Goal: Task Accomplishment & Management: Manage account settings

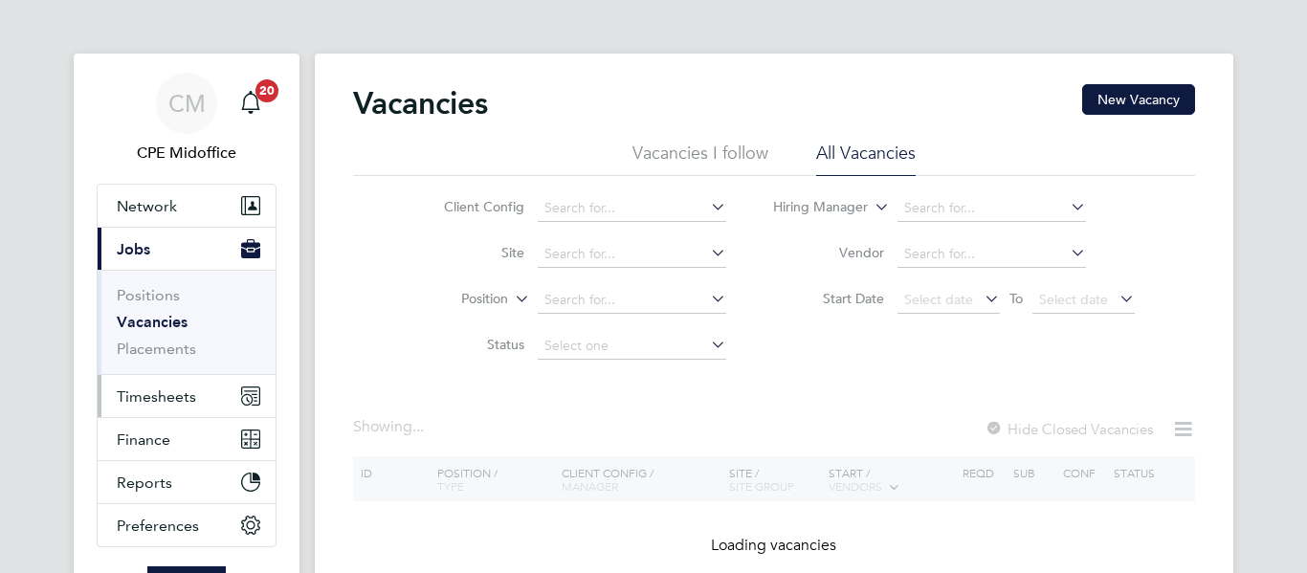
click at [147, 397] on span "Timesheets" at bounding box center [156, 396] width 79 height 18
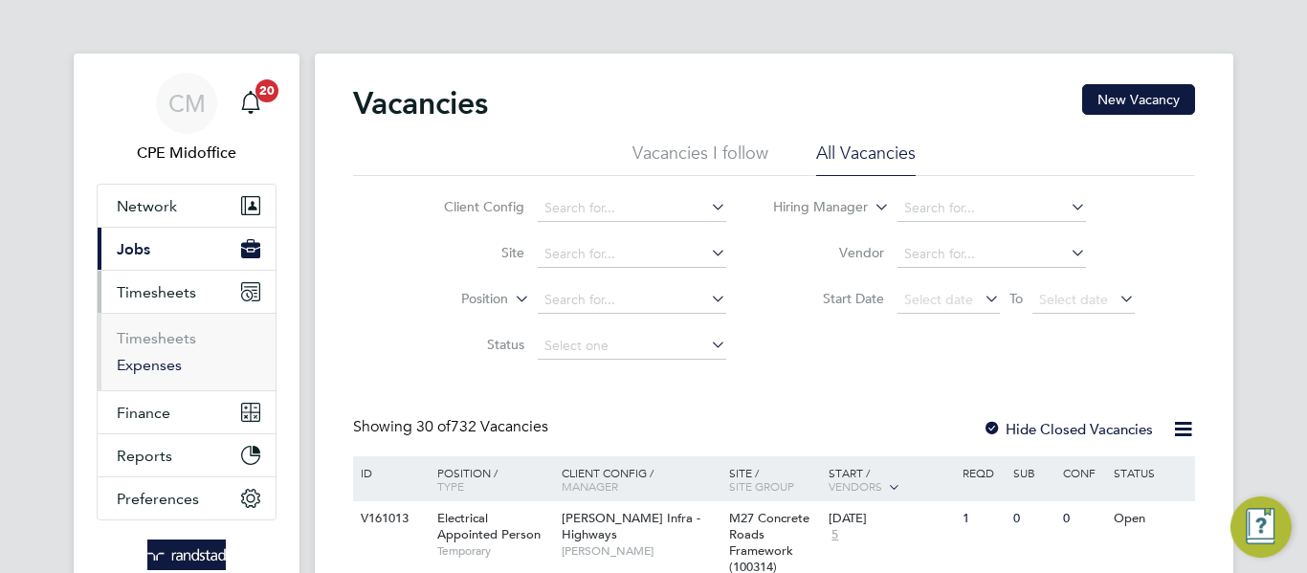
click at [152, 363] on link "Expenses" at bounding box center [149, 365] width 65 height 18
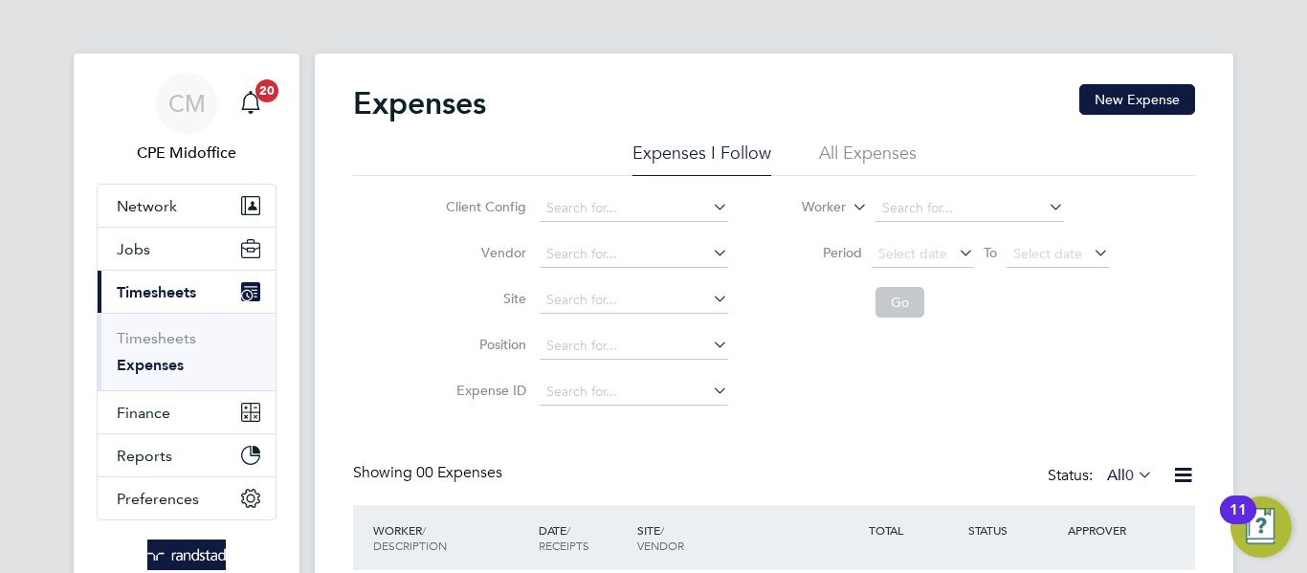
click at [864, 154] on li "All Expenses" at bounding box center [868, 159] width 98 height 34
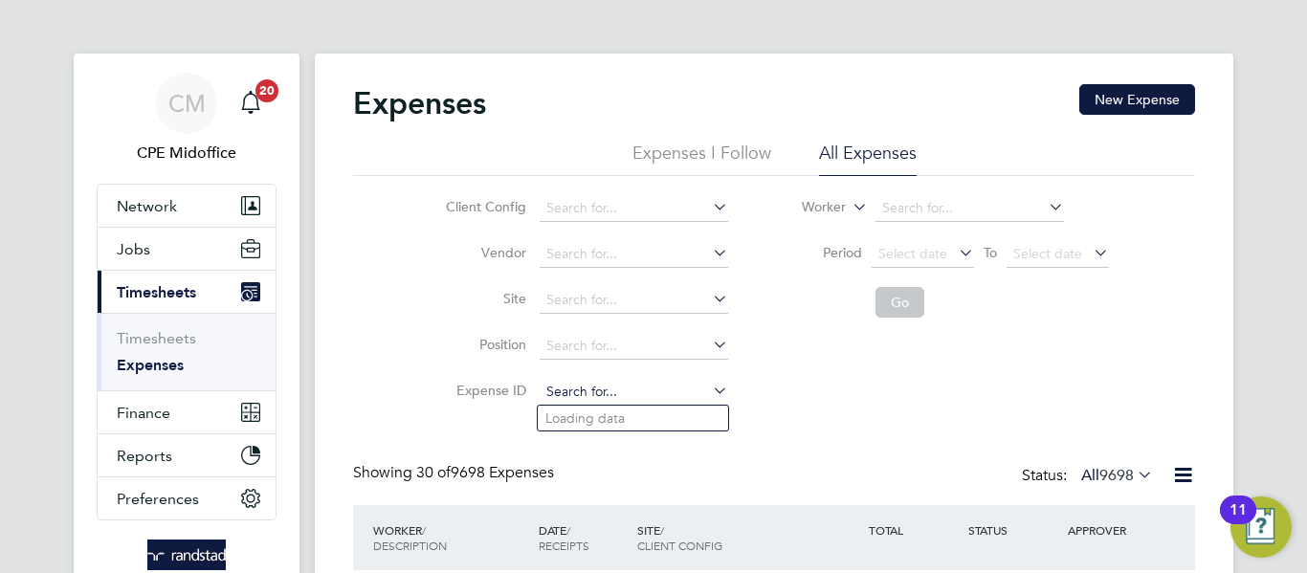
click at [574, 387] on input at bounding box center [634, 392] width 188 height 27
paste input "1807893"
click at [608, 418] on b "1807893" at bounding box center [588, 418] width 54 height 16
type input "TS1807893"
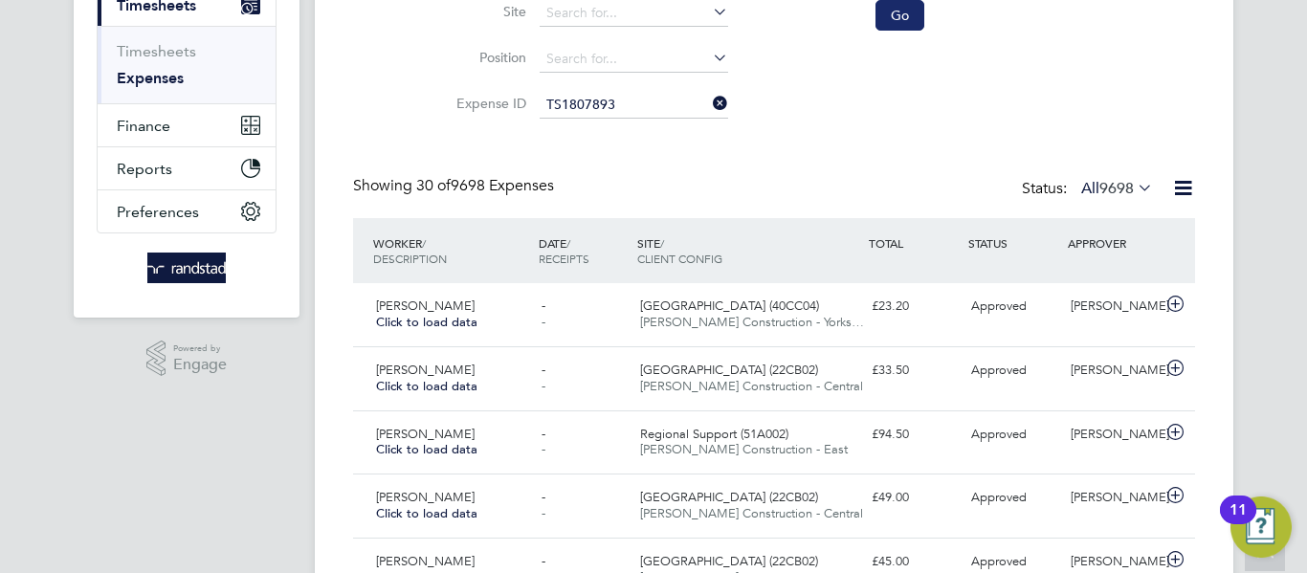
click at [909, 22] on button "Go" at bounding box center [899, 15] width 49 height 31
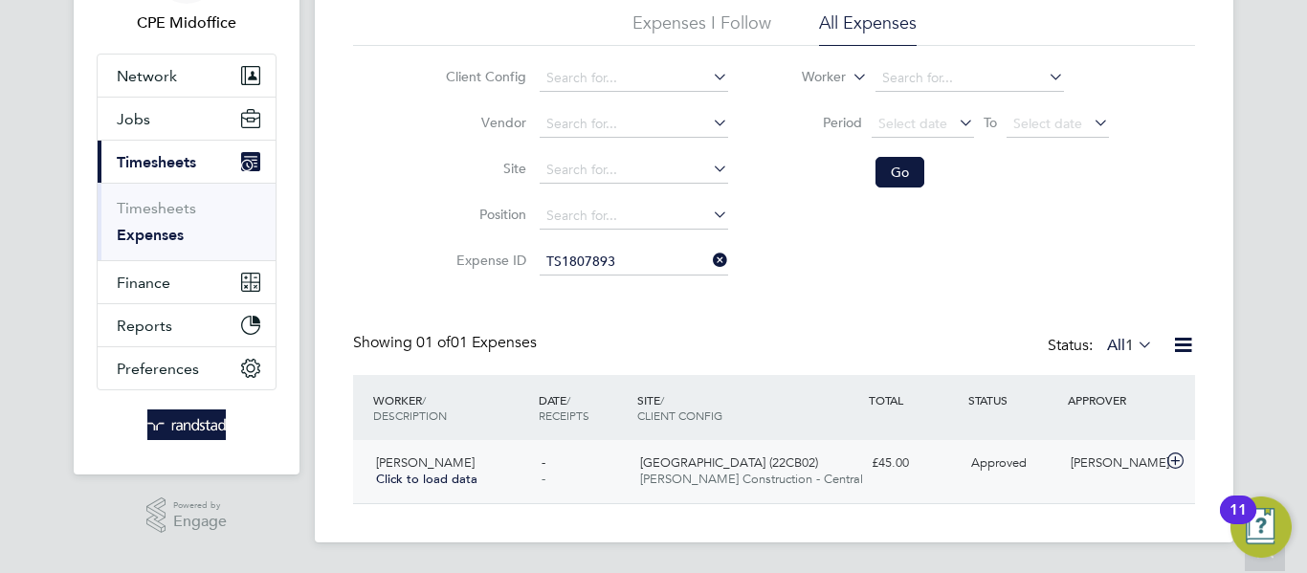
click at [762, 462] on span "[GEOGRAPHIC_DATA] (22CB02)" at bounding box center [729, 462] width 178 height 16
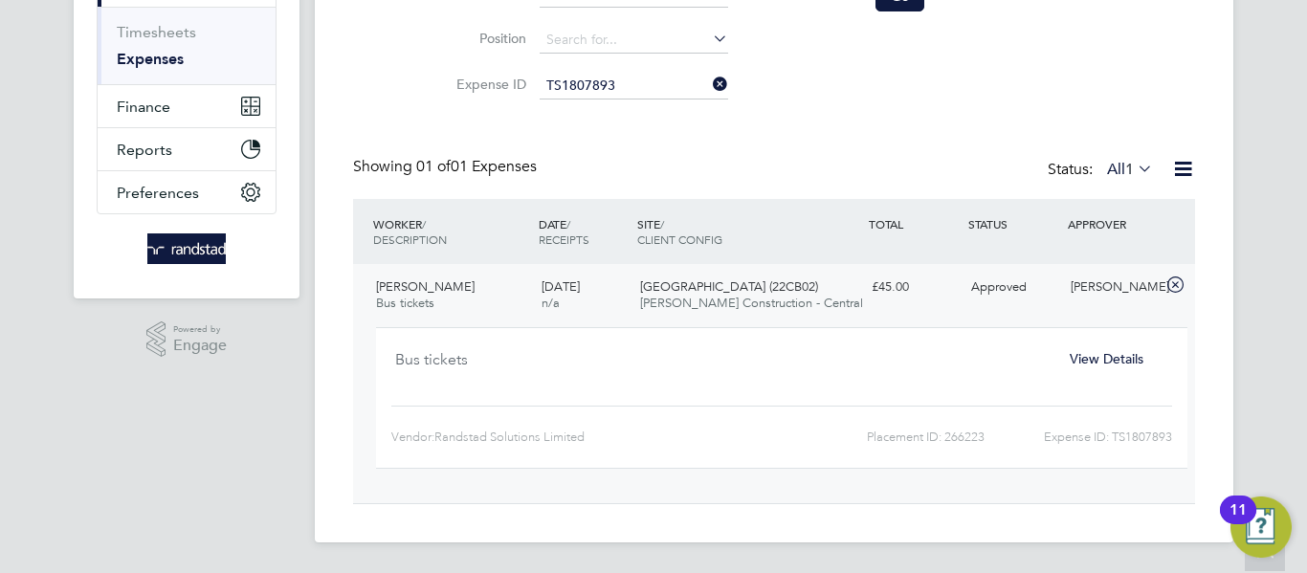
click at [1104, 361] on span "View Details" at bounding box center [1107, 358] width 74 height 17
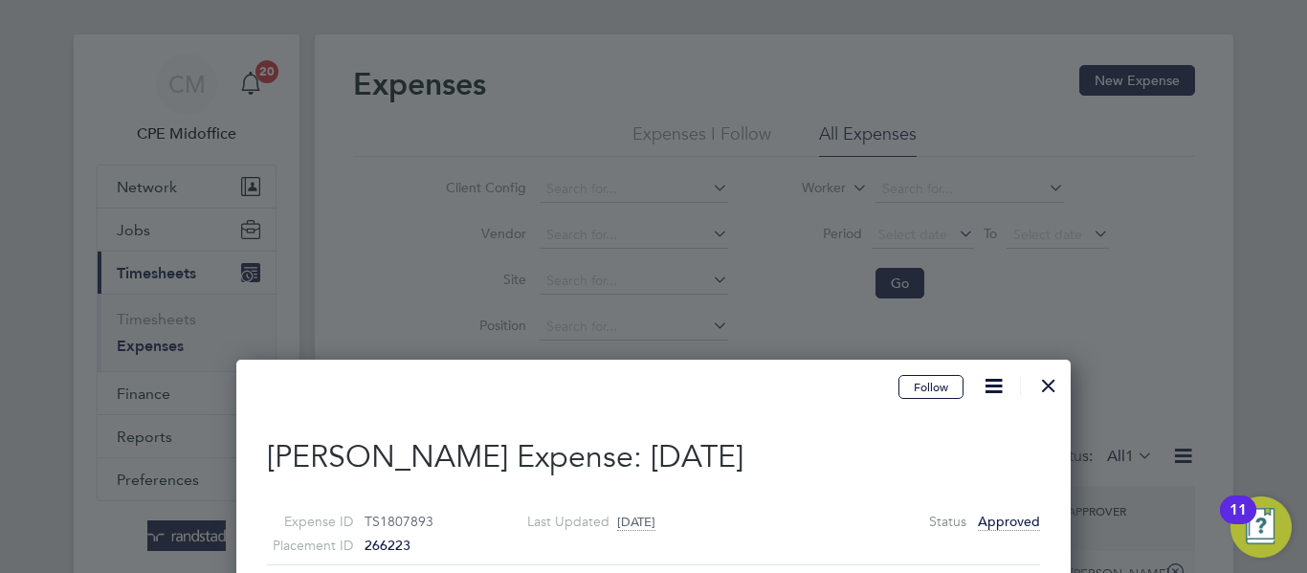
click at [1045, 383] on div at bounding box center [1048, 381] width 34 height 34
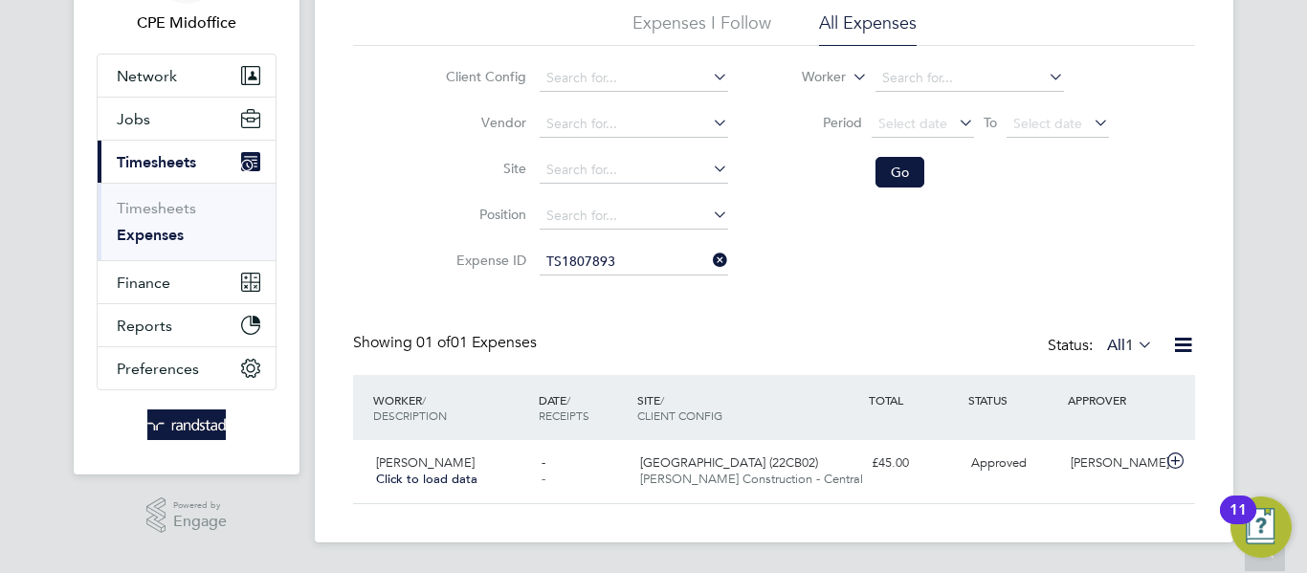
drag, startPoint x: 724, startPoint y: 259, endPoint x: 652, endPoint y: 256, distance: 71.8
click at [709, 258] on icon at bounding box center [709, 260] width 0 height 27
click at [649, 256] on input at bounding box center [634, 262] width 188 height 27
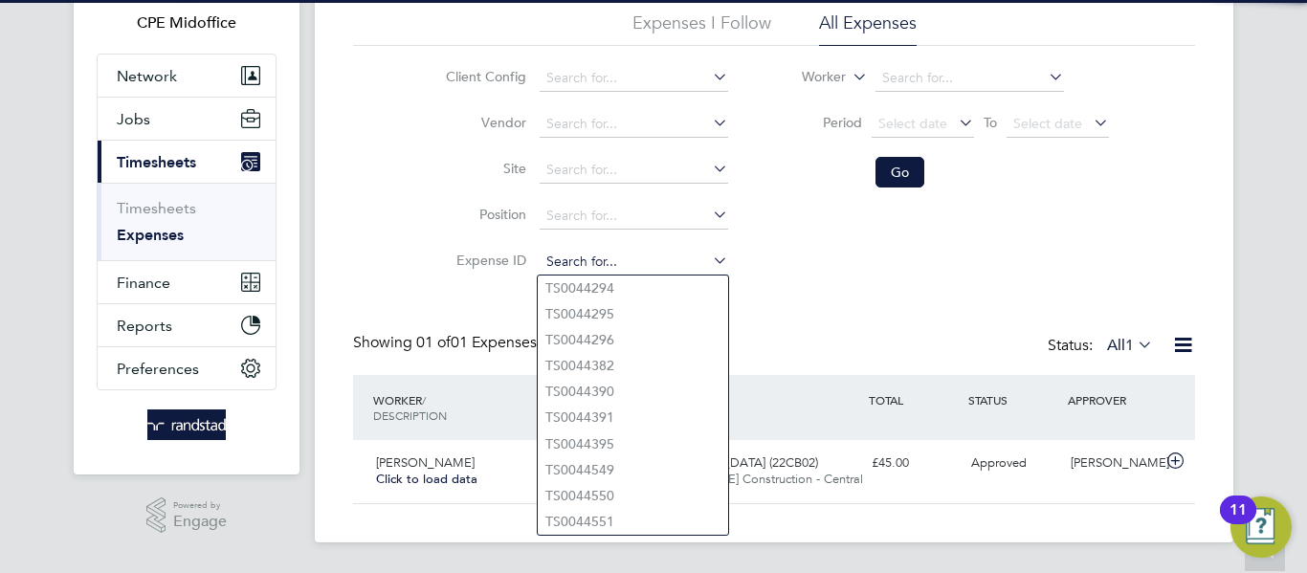
paste input "1809912"
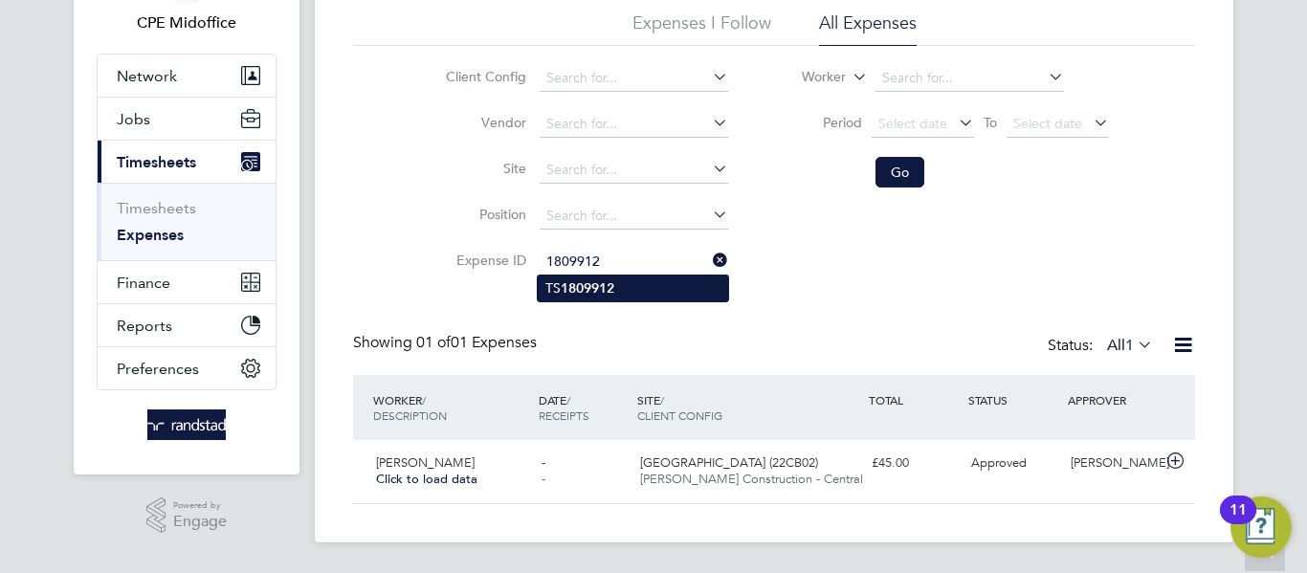
click at [618, 277] on li "TS 1809912" at bounding box center [633, 289] width 190 height 26
type input "TS1809912"
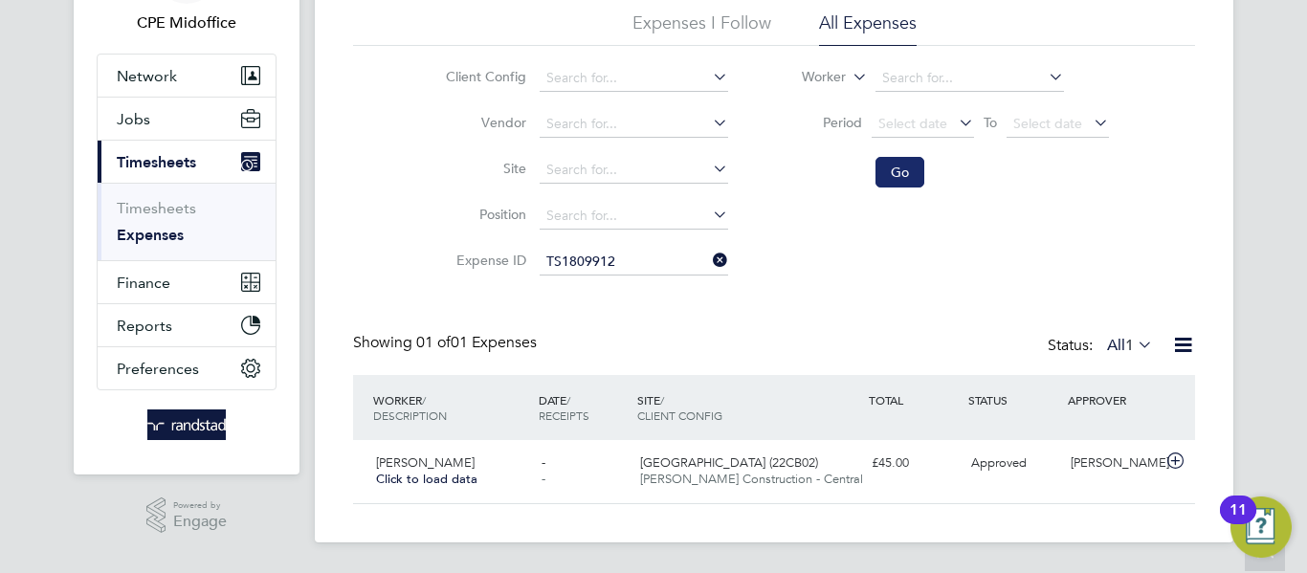
click at [894, 171] on button "Go" at bounding box center [899, 172] width 49 height 31
click at [801, 475] on span "[PERSON_NAME] Construction - Central" at bounding box center [751, 479] width 223 height 16
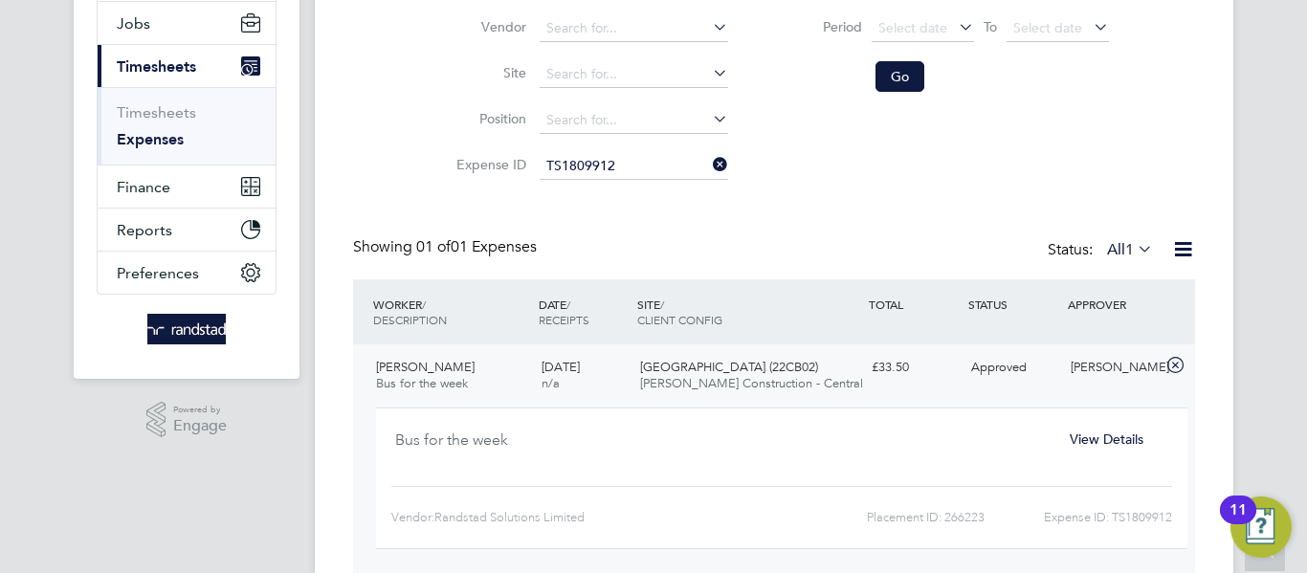
click at [1106, 438] on span "View Details" at bounding box center [1107, 438] width 74 height 17
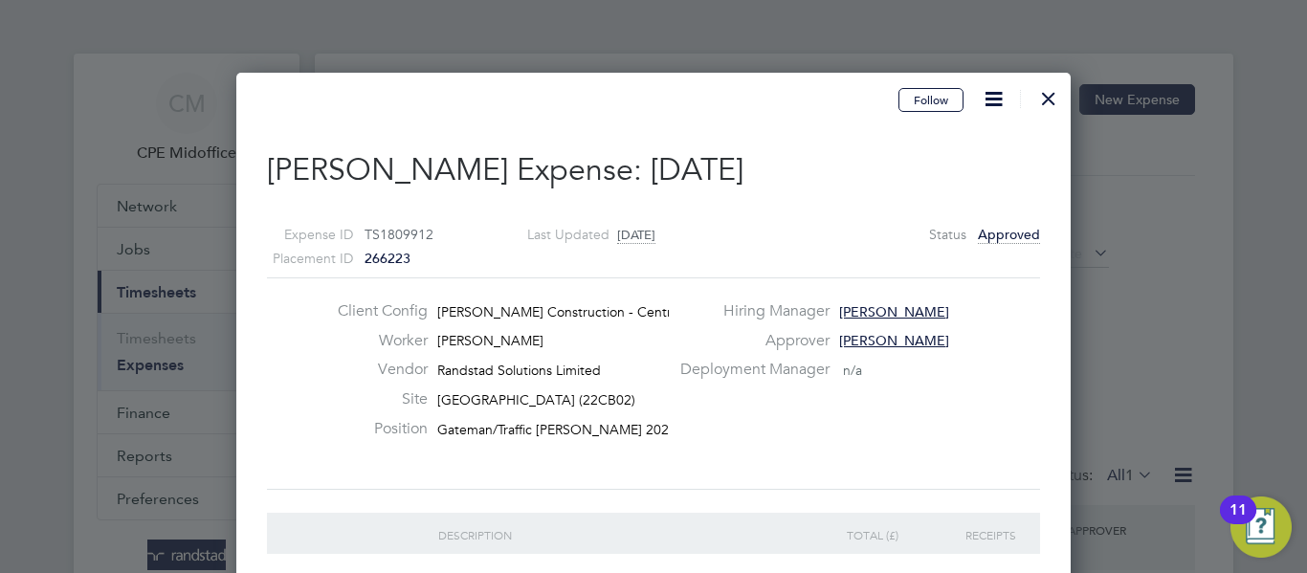
click at [1048, 97] on div at bounding box center [1048, 94] width 34 height 34
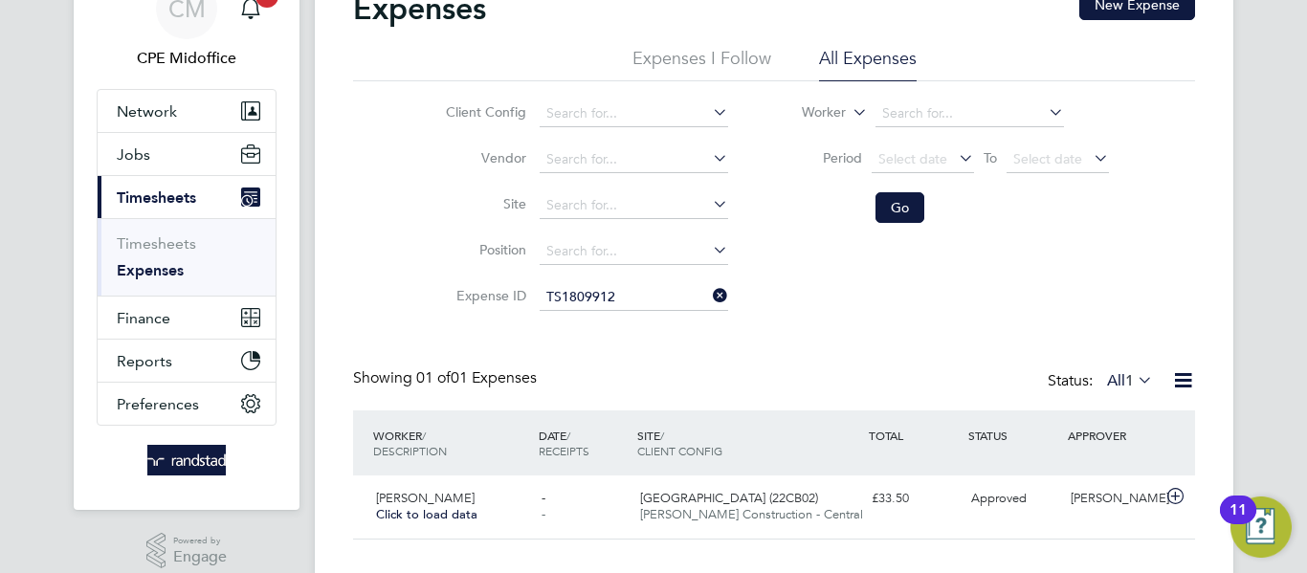
scroll to position [98, 0]
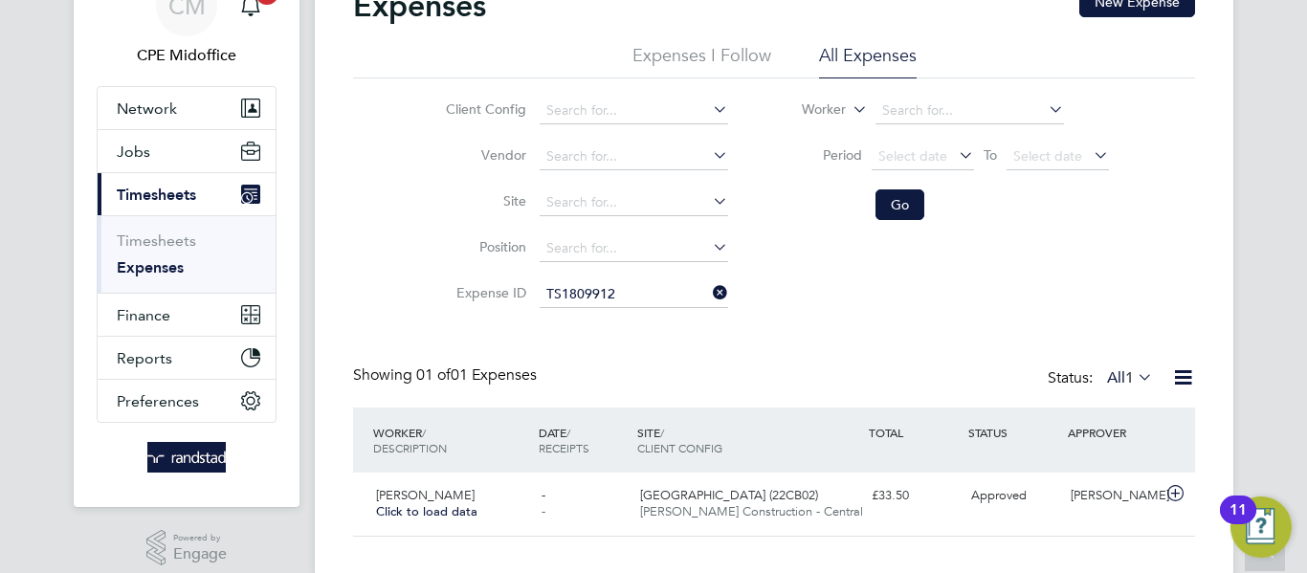
click at [709, 288] on icon at bounding box center [709, 292] width 0 height 27
click at [647, 305] on input at bounding box center [634, 294] width 188 height 27
paste input "1811685"
click at [648, 323] on li "TS 1811685" at bounding box center [633, 321] width 190 height 26
type input "TS1811685"
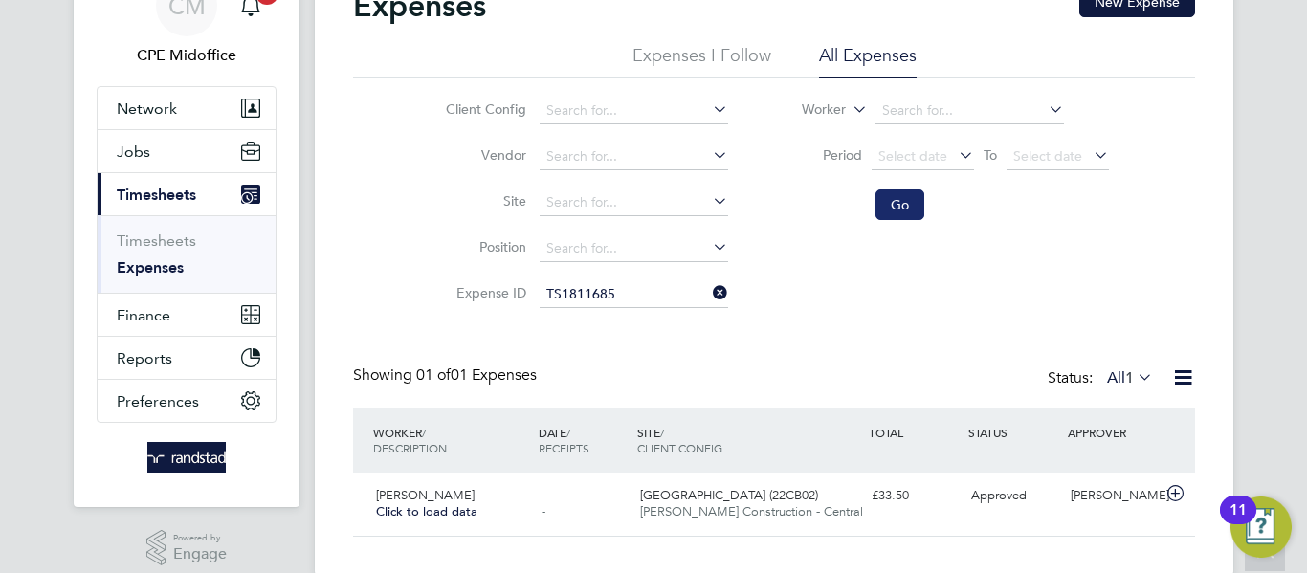
click at [884, 202] on button "Go" at bounding box center [899, 204] width 49 height 31
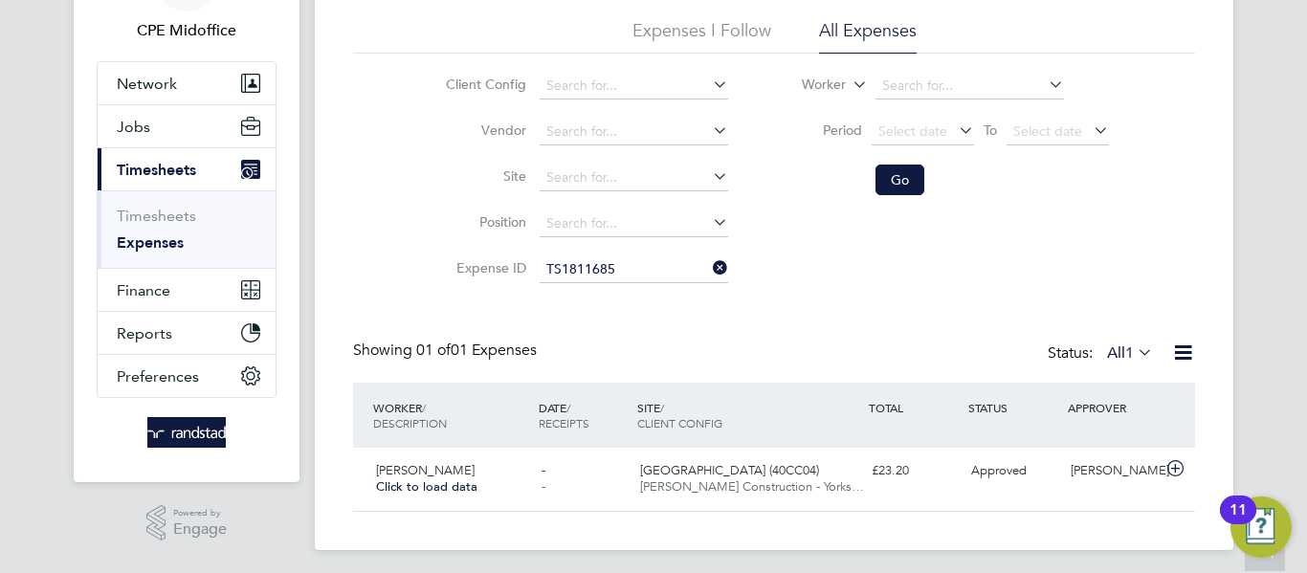
scroll to position [130, 0]
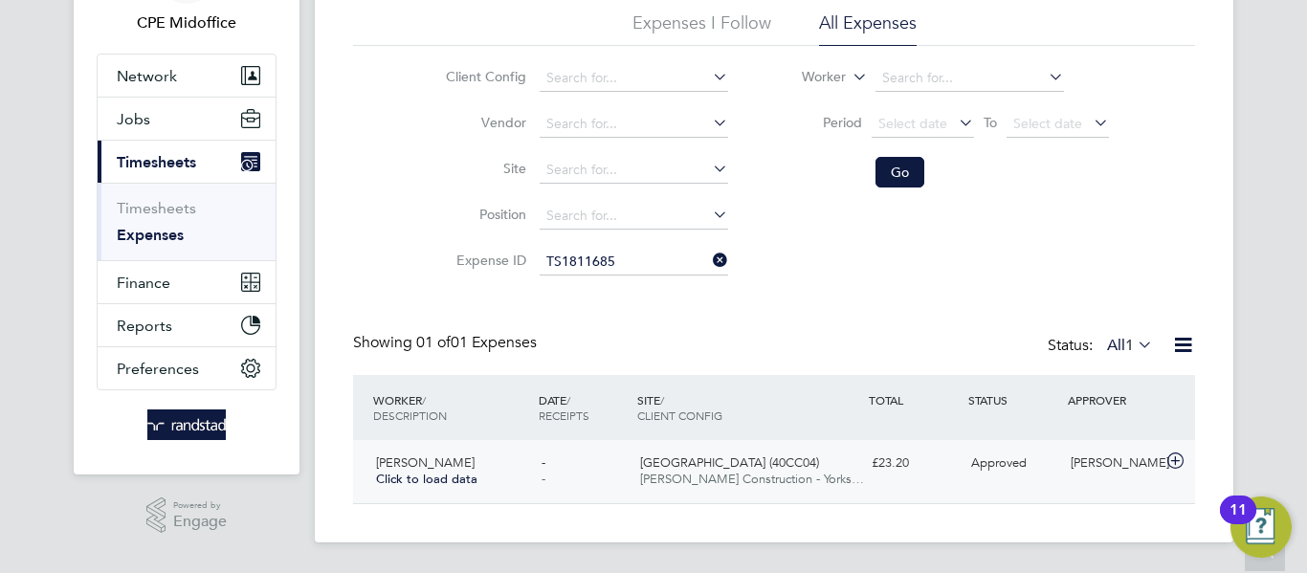
click at [805, 478] on span "[PERSON_NAME] Construction - Yorks…" at bounding box center [752, 479] width 224 height 16
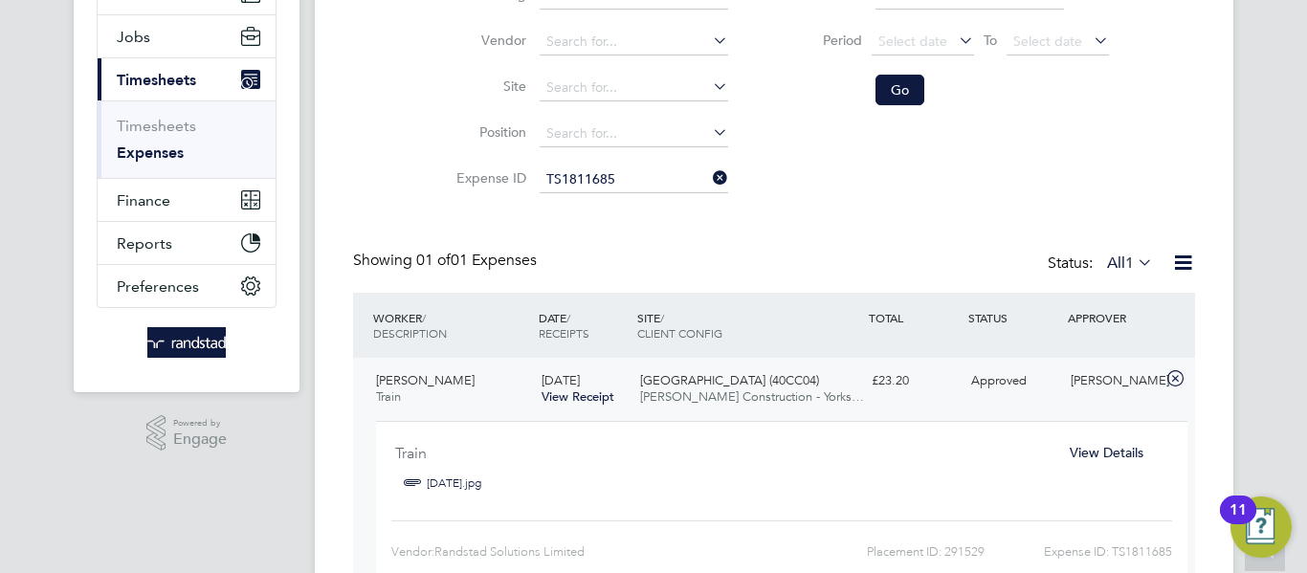
scroll to position [321, 0]
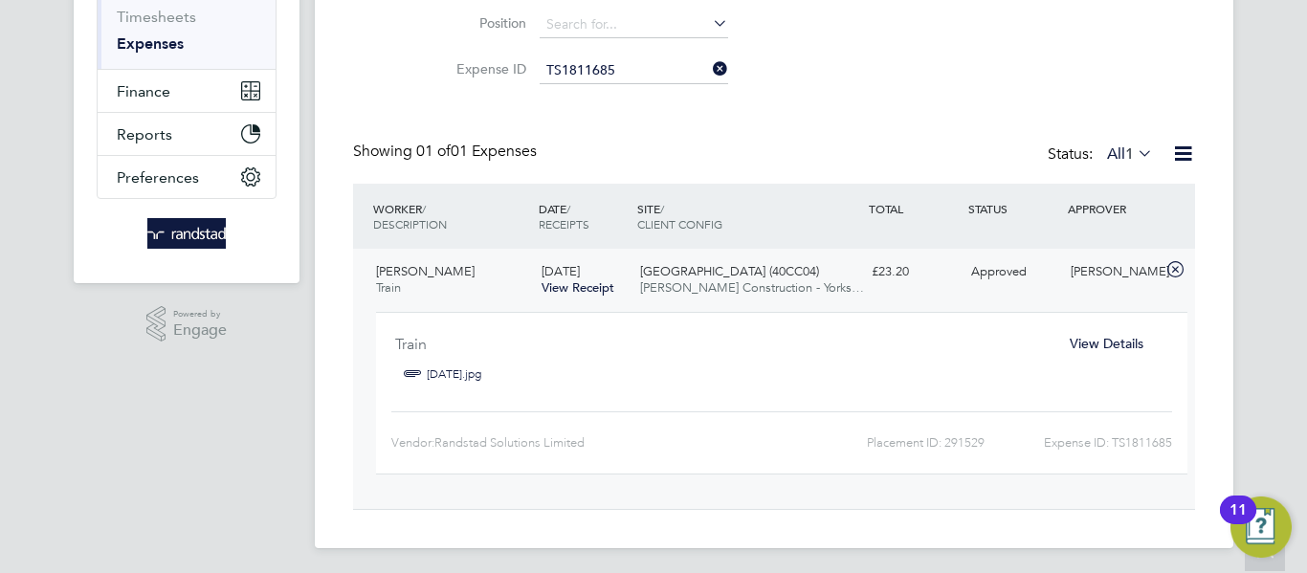
click at [1092, 343] on span "View Details" at bounding box center [1107, 343] width 74 height 17
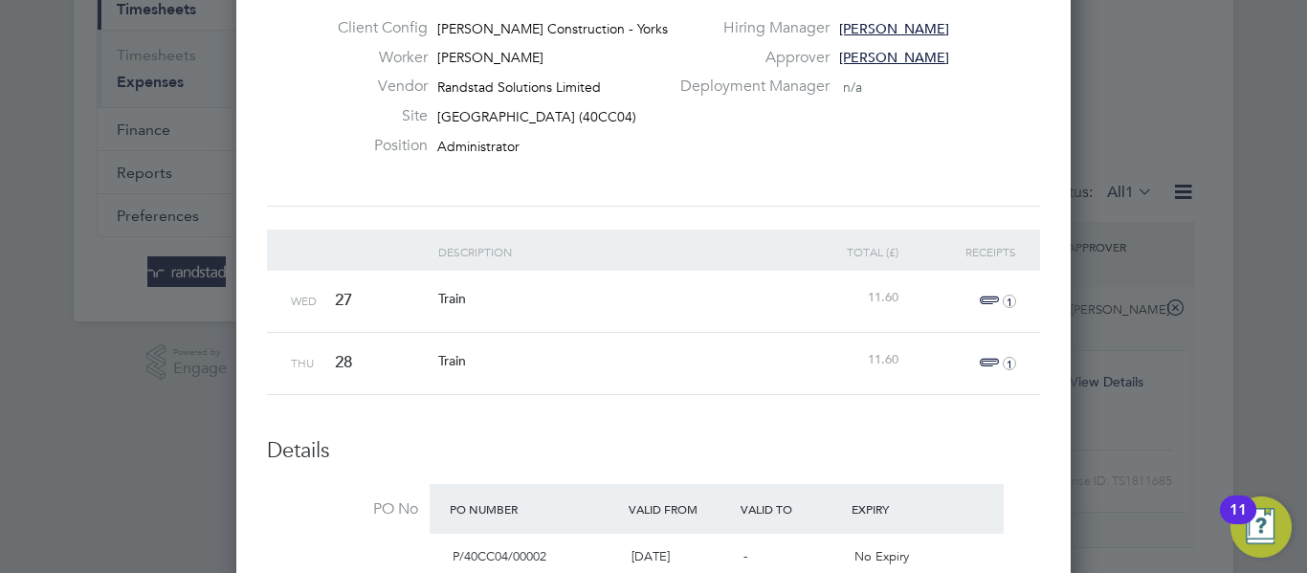
scroll to position [287, 0]
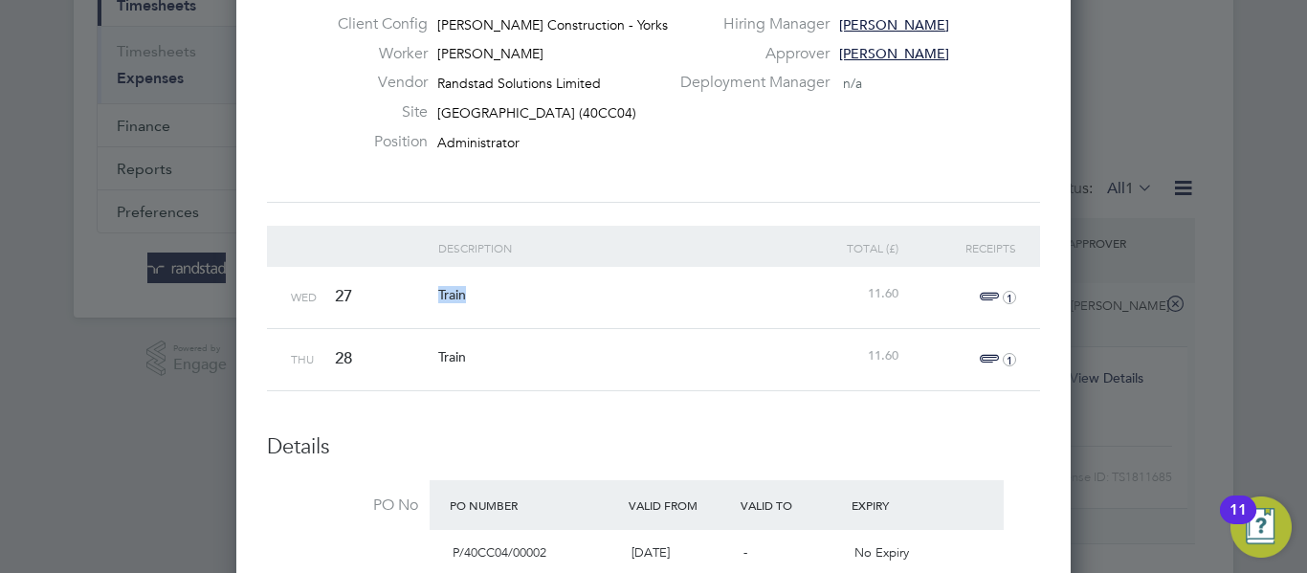
drag, startPoint x: 438, startPoint y: 299, endPoint x: 543, endPoint y: 284, distance: 106.3
click at [536, 285] on div "Train" at bounding box center [609, 294] width 353 height 55
copy span "Train"
drag, startPoint x: 866, startPoint y: 290, endPoint x: 935, endPoint y: 287, distance: 68.9
click at [935, 287] on div "Wed 27 Train 11.60 1" at bounding box center [653, 297] width 773 height 61
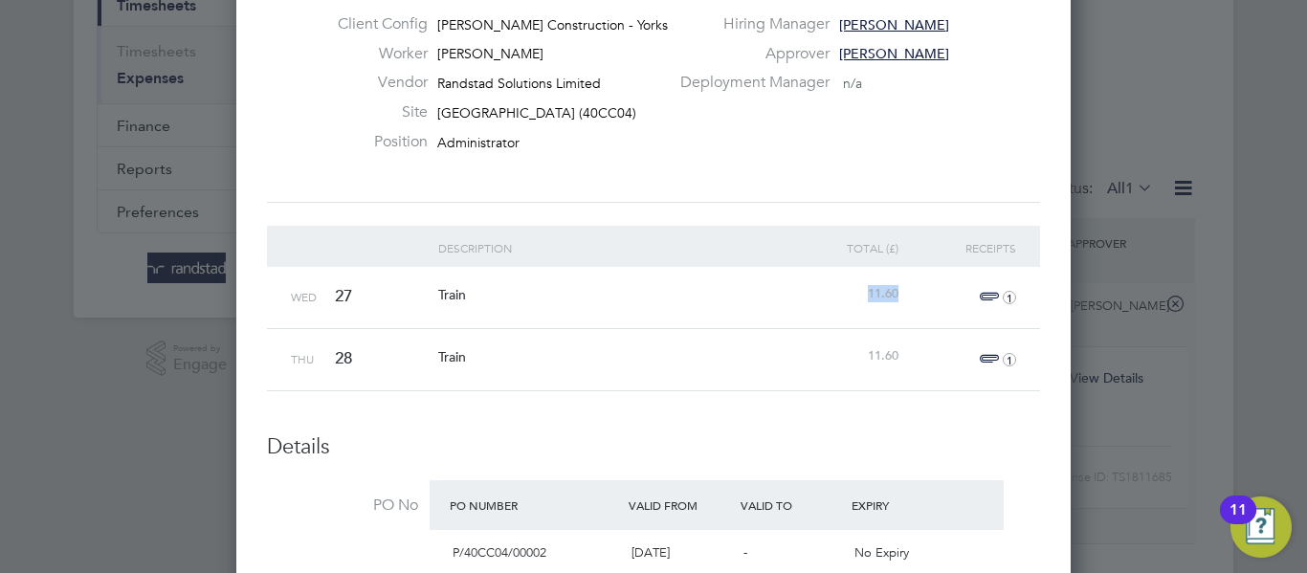
copy span "11.60"
drag, startPoint x: 900, startPoint y: 364, endPoint x: 837, endPoint y: 364, distance: 63.1
click at [885, 361] on div "11.60" at bounding box center [844, 356] width 118 height 55
click at [835, 364] on div "11.60" at bounding box center [844, 356] width 118 height 55
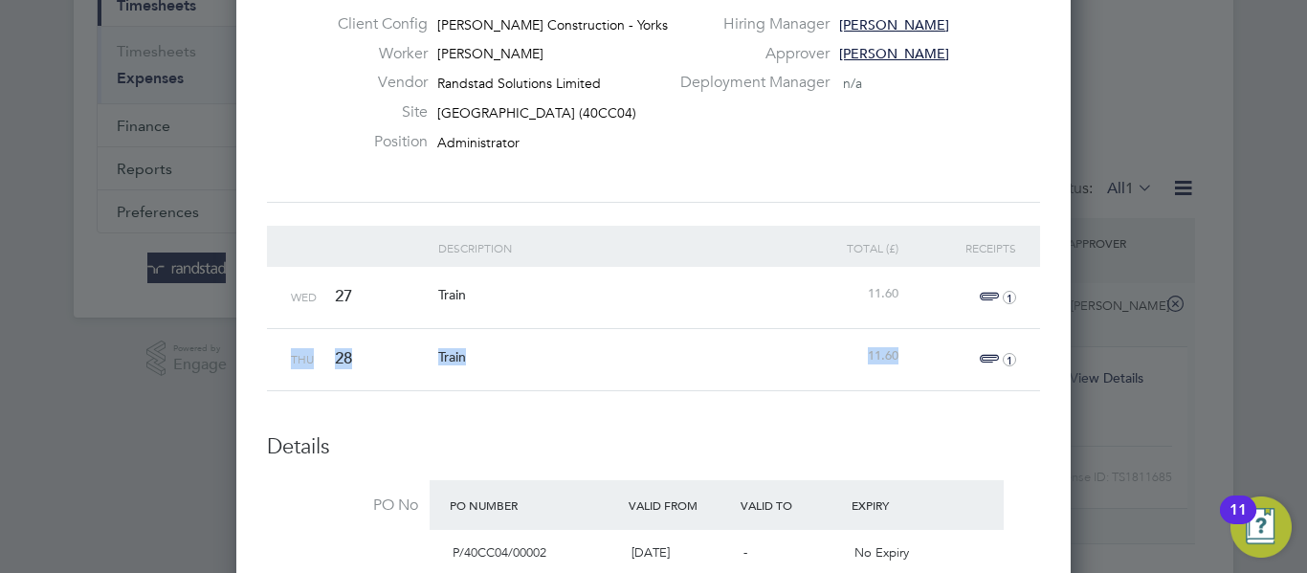
click at [863, 352] on div "11.60" at bounding box center [844, 356] width 118 height 55
drag, startPoint x: 912, startPoint y: 357, endPoint x: 856, endPoint y: 367, distance: 56.5
click at [856, 367] on div "Thu 28 Train 11.60 1" at bounding box center [653, 359] width 773 height 62
copy span "11.60"
click at [1008, 295] on icon "1" at bounding box center [1009, 297] width 13 height 13
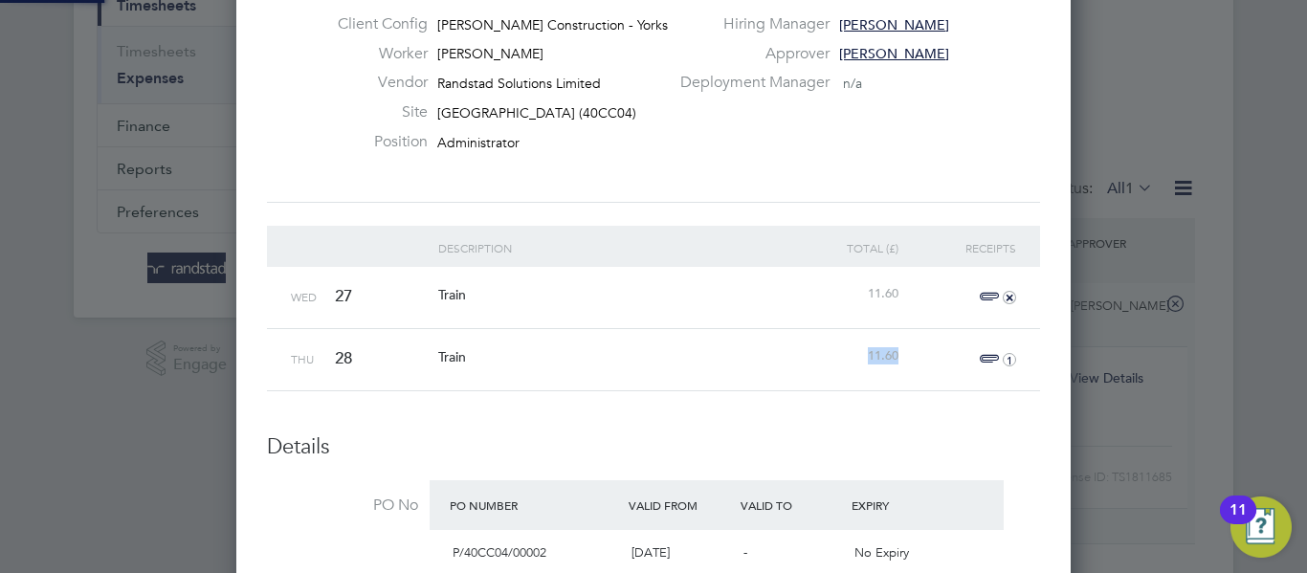
scroll to position [104, 353]
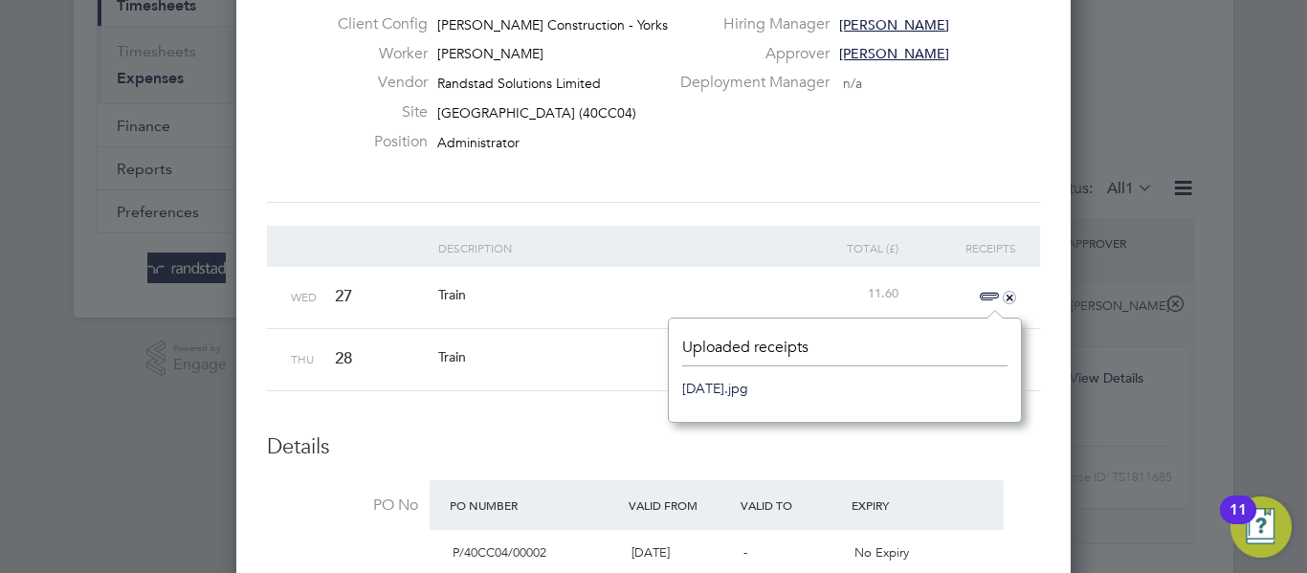
click at [748, 383] on link "[DATE].jpg" at bounding box center [715, 388] width 66 height 29
click at [636, 288] on div "Train" at bounding box center [609, 294] width 353 height 55
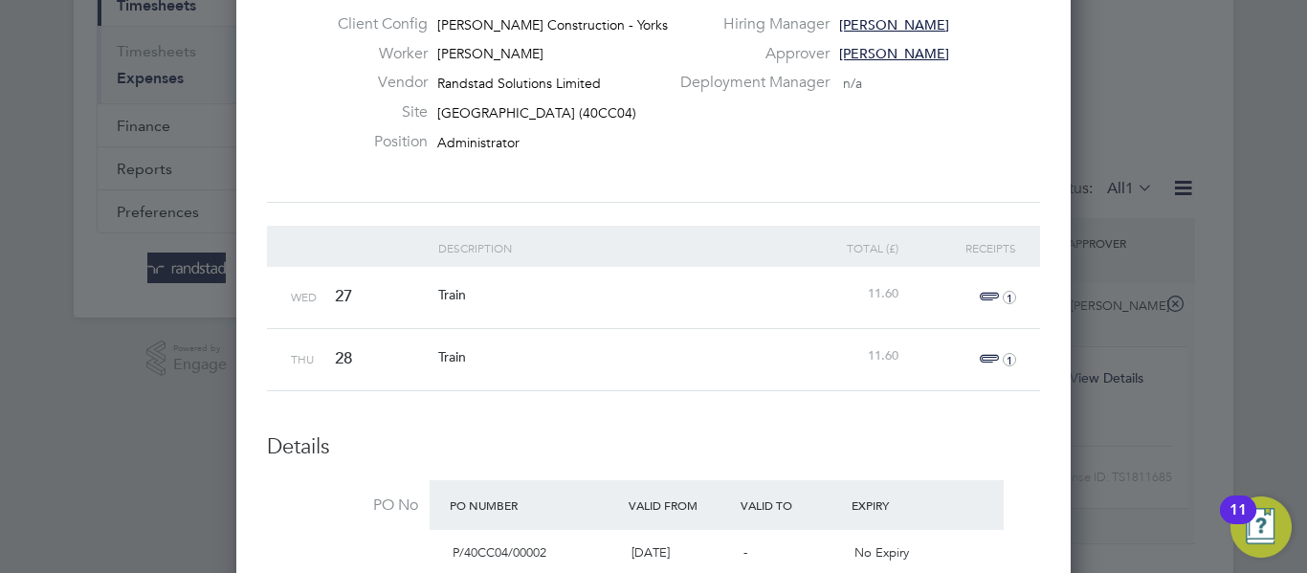
click at [1007, 364] on icon "1" at bounding box center [1009, 359] width 13 height 13
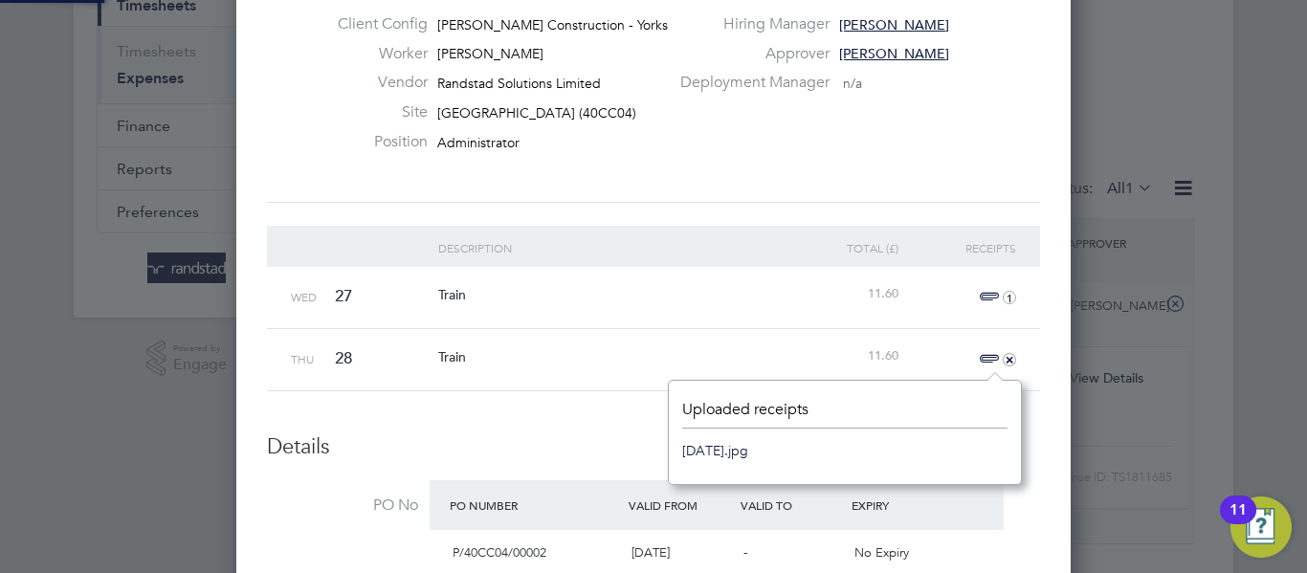
scroll to position [24, 43]
click at [748, 448] on link "[DATE].jpg" at bounding box center [715, 450] width 66 height 29
